Goal: Information Seeking & Learning: Learn about a topic

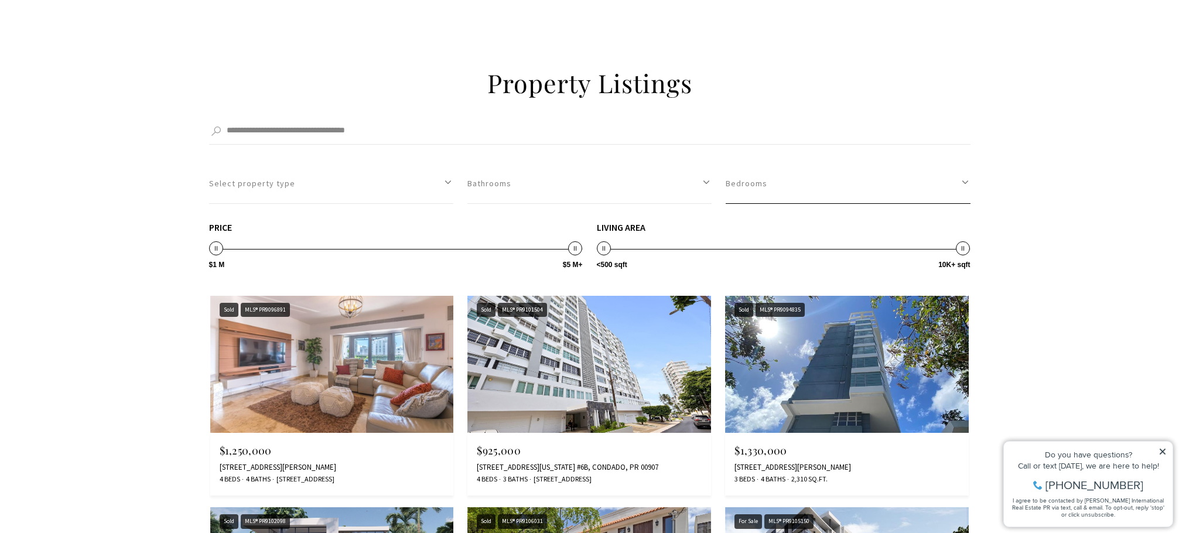
scroll to position [1640, 0]
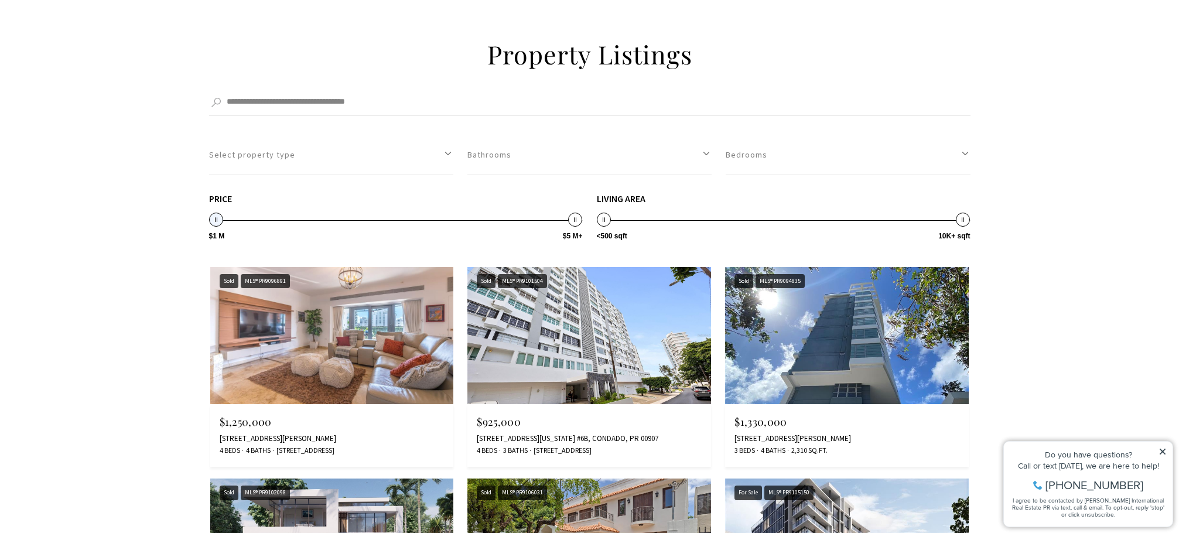
drag, startPoint x: 213, startPoint y: 220, endPoint x: 177, endPoint y: 239, distance: 40.6
drag, startPoint x: 217, startPoint y: 224, endPoint x: 461, endPoint y: 214, distance: 244.4
type input "**********"
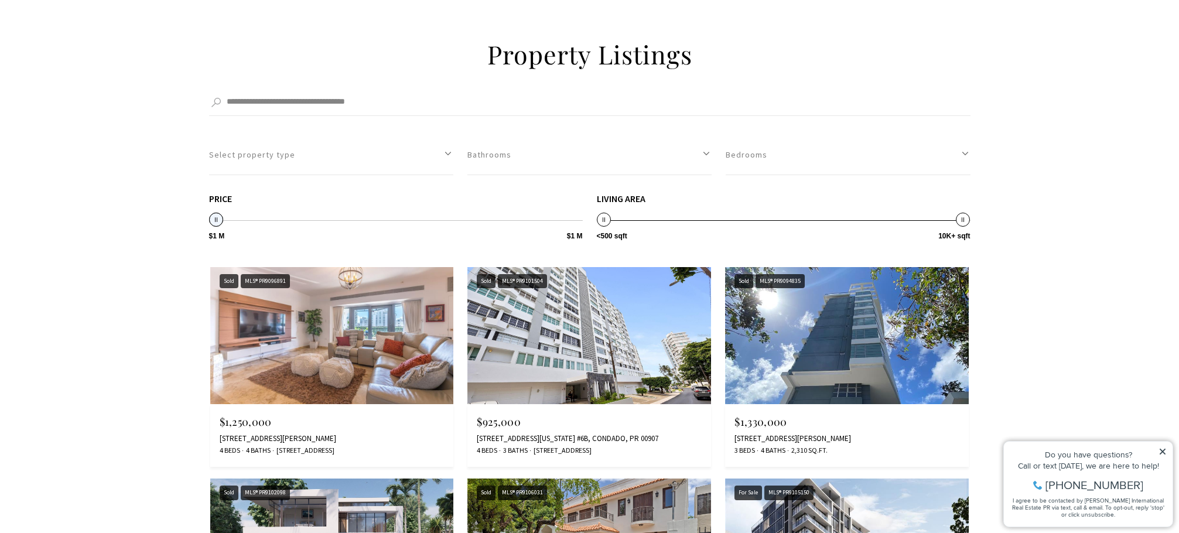
drag, startPoint x: 573, startPoint y: 220, endPoint x: 212, endPoint y: 234, distance: 361.6
click at [212, 221] on span "$1 M $5 M+ $1 M $1 M $1 M — $1 M" at bounding box center [396, 207] width 374 height 27
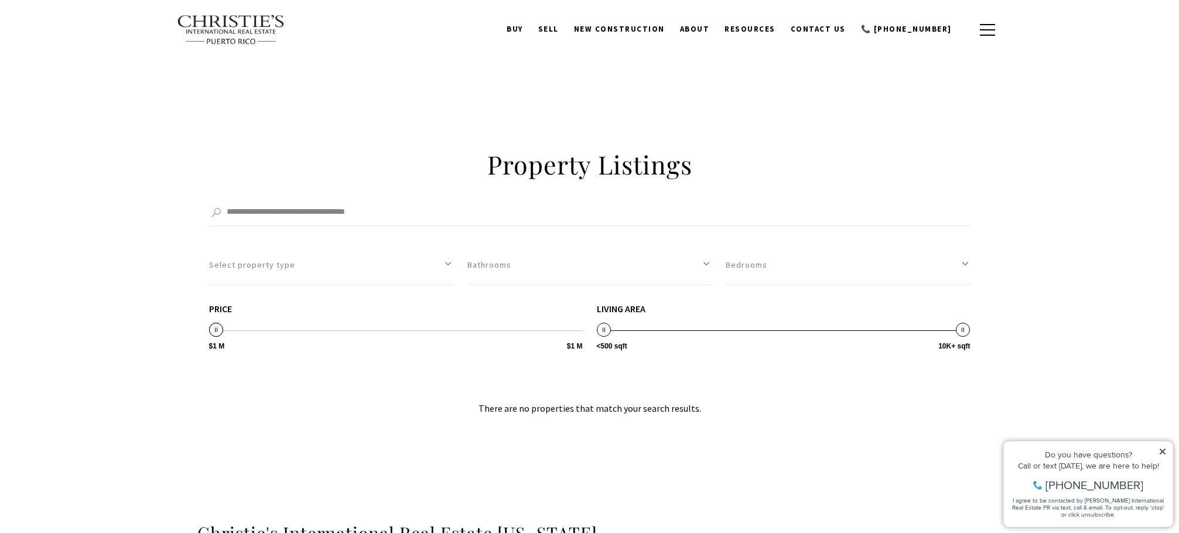
scroll to position [1528, 0]
click at [300, 271] on button "Select property type" at bounding box center [331, 267] width 244 height 40
click at [238, 322] on button "Residential" at bounding box center [331, 324] width 244 height 21
select select "**********"
click at [537, 275] on button "Bathrooms" at bounding box center [589, 267] width 244 height 40
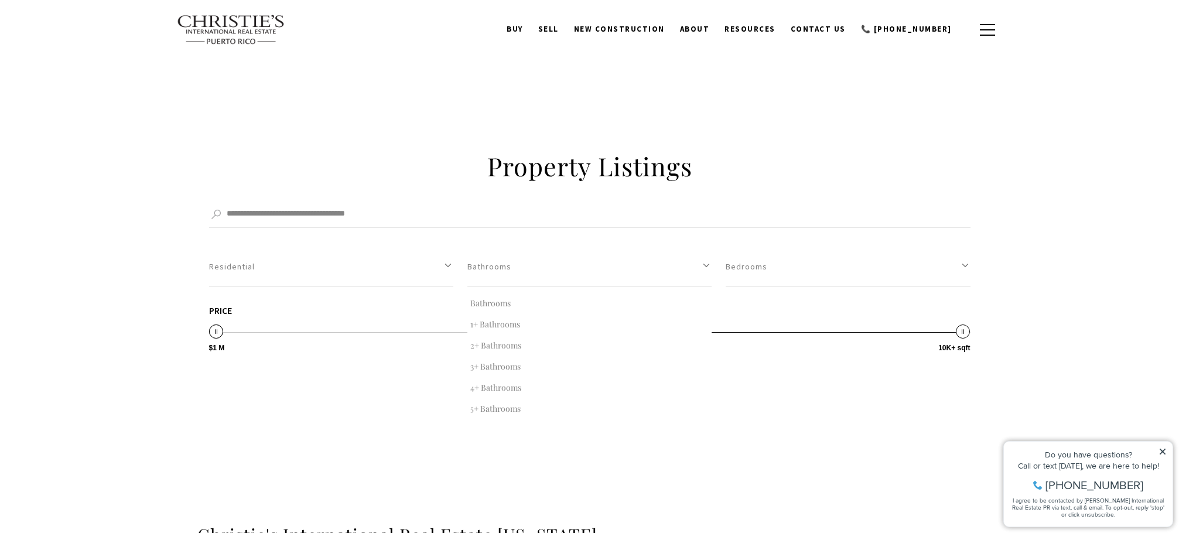
click at [517, 343] on button "2+ Bathrooms" at bounding box center [589, 345] width 244 height 21
select select "*"
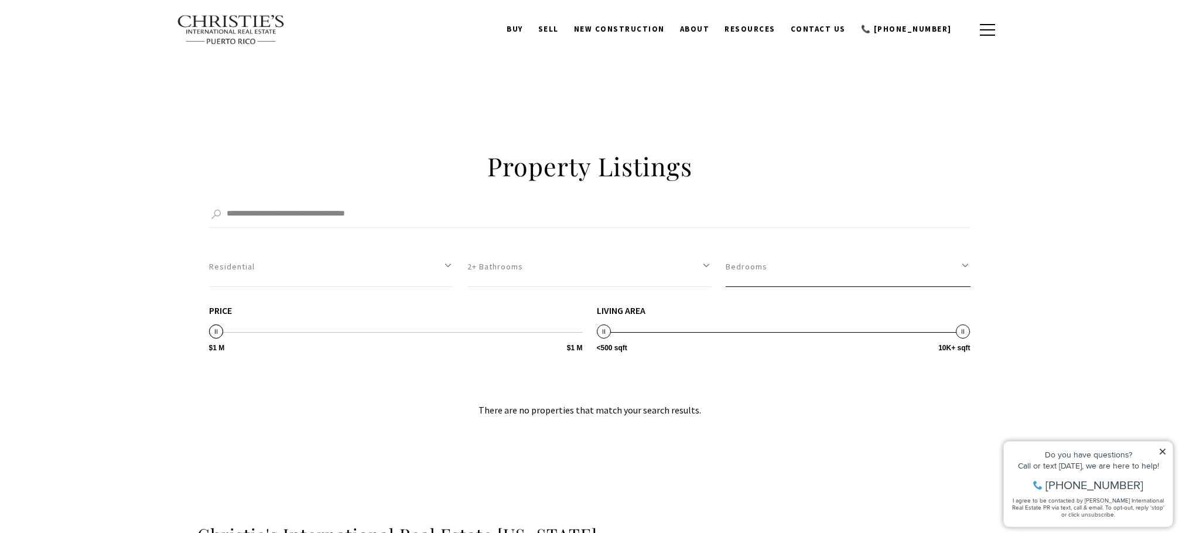
click at [751, 277] on button "Bedrooms" at bounding box center [848, 267] width 244 height 40
click at [759, 365] on button "3+ Bedrooms" at bounding box center [848, 366] width 244 height 21
select select "*"
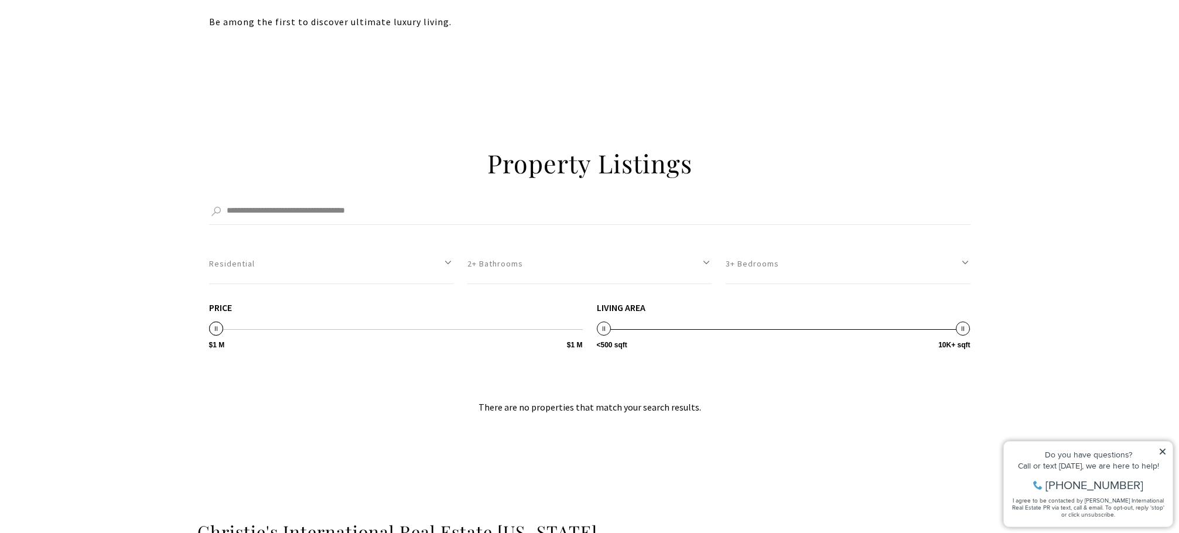
scroll to position [1528, 0]
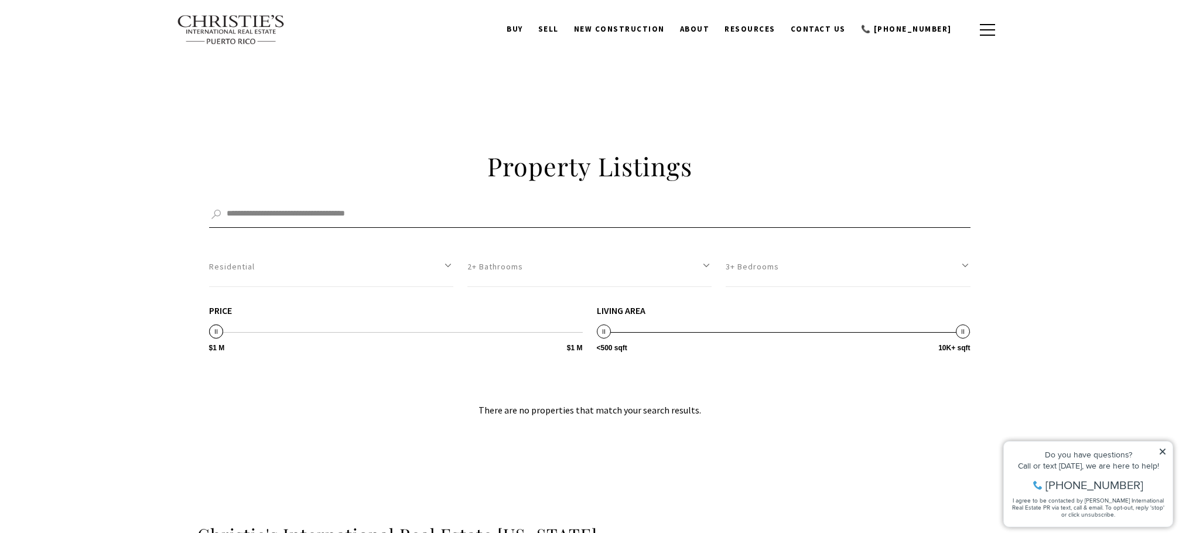
click at [398, 212] on input "Search by Address, City, or Neighborhood" at bounding box center [589, 214] width 761 height 26
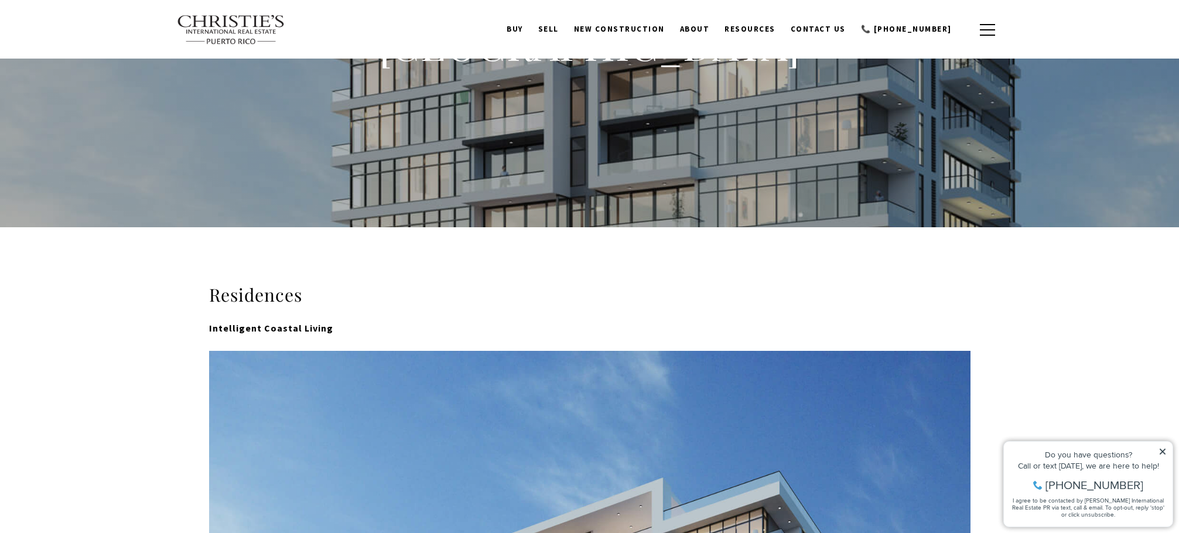
scroll to position [0, 0]
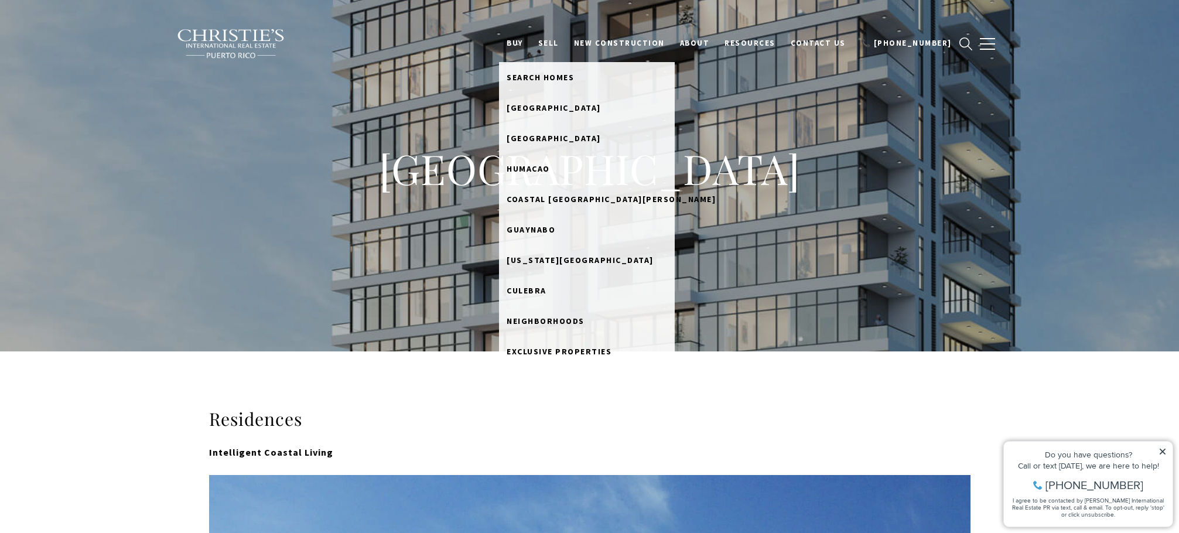
click at [531, 43] on link "BUY" at bounding box center [515, 43] width 32 height 22
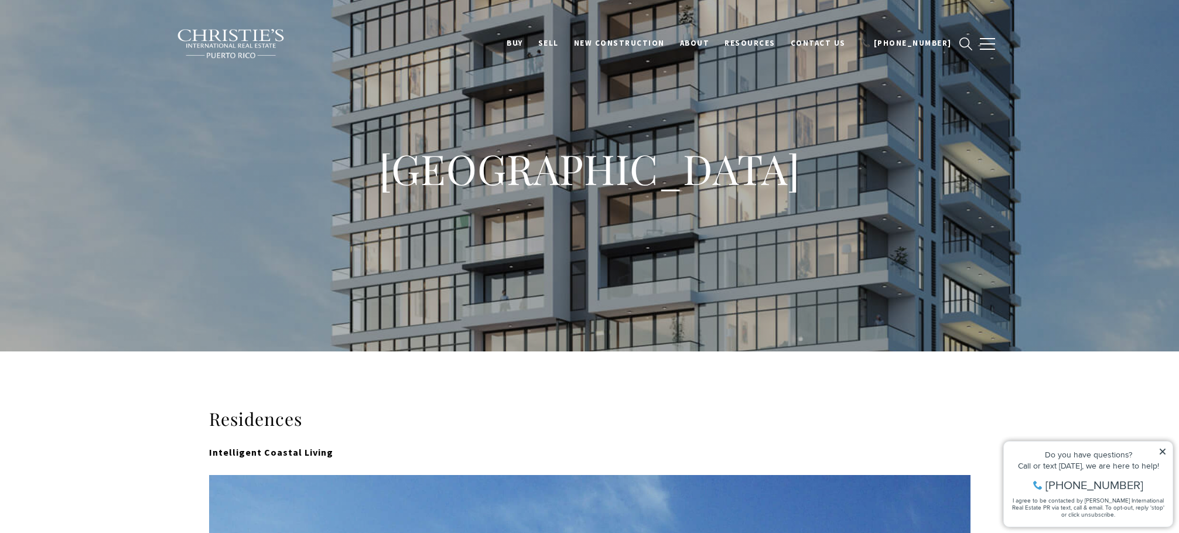
click at [531, 40] on link "BUY" at bounding box center [515, 43] width 32 height 22
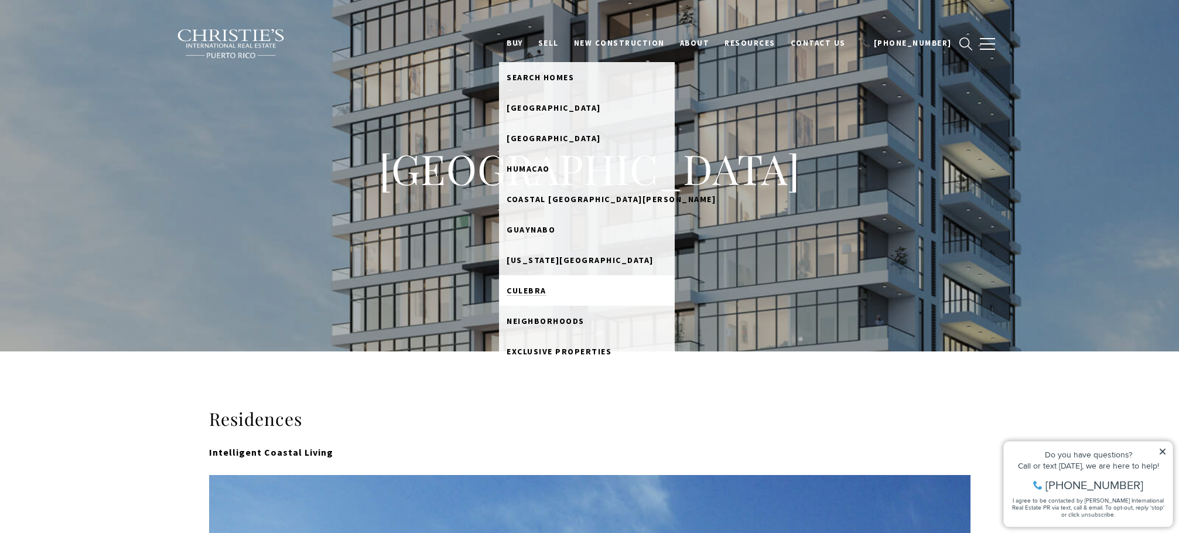
click at [546, 289] on span "Culebra" at bounding box center [527, 290] width 40 height 11
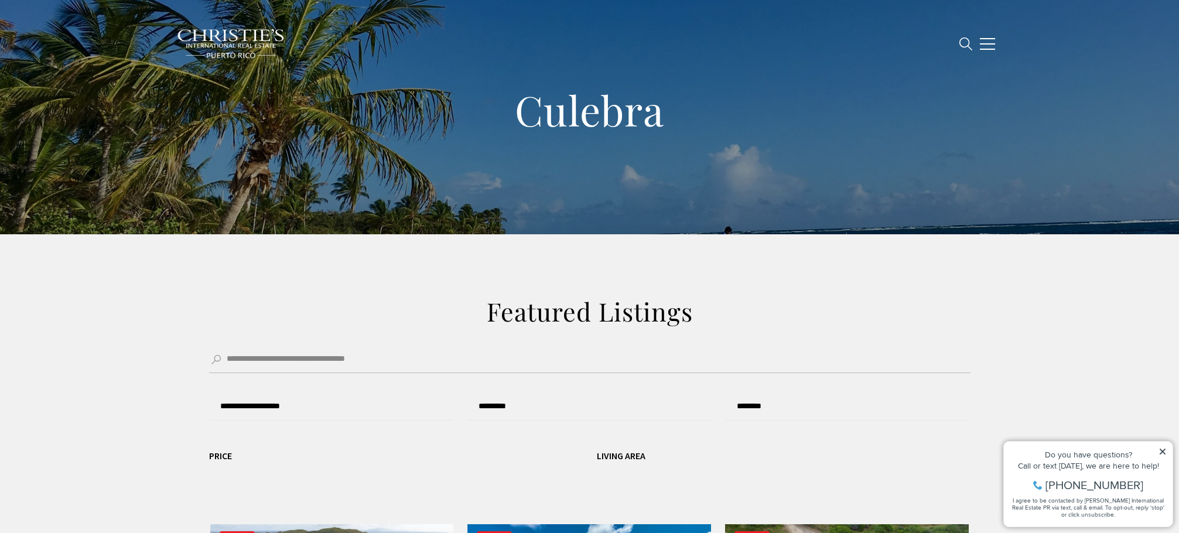
type input "**********"
type input "*********"
